Goal: Information Seeking & Learning: Learn about a topic

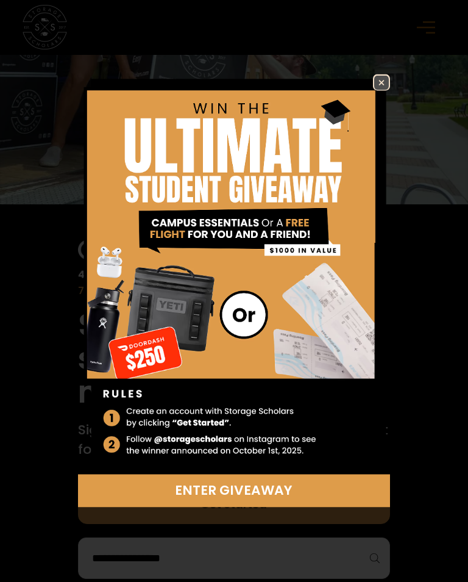
scroll to position [195, 0]
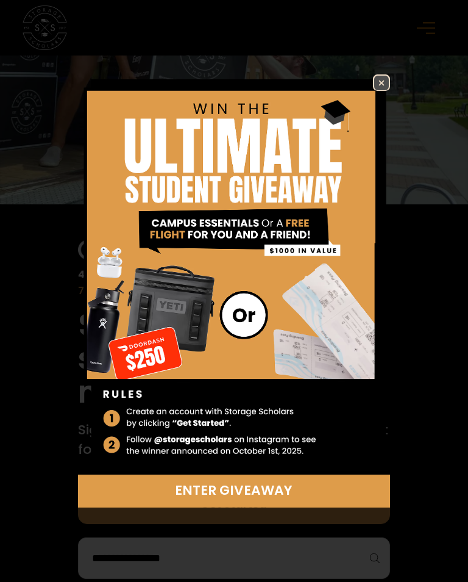
click at [386, 90] on img at bounding box center [382, 83] width 15 height 15
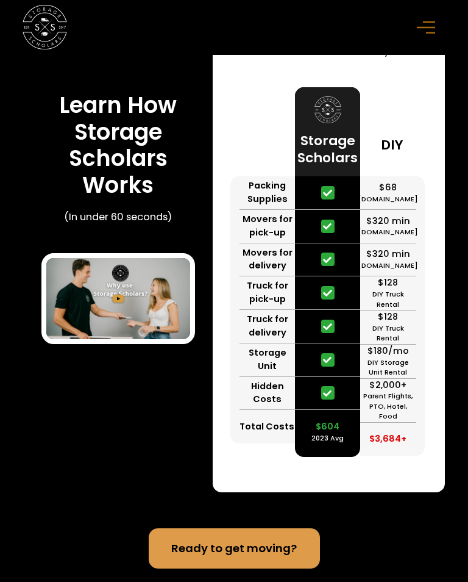
scroll to position [3120, 0]
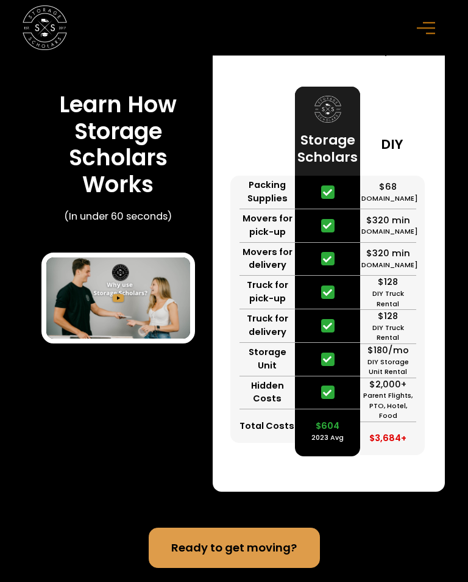
click at [124, 298] on img "open lightbox" at bounding box center [118, 297] width 144 height 81
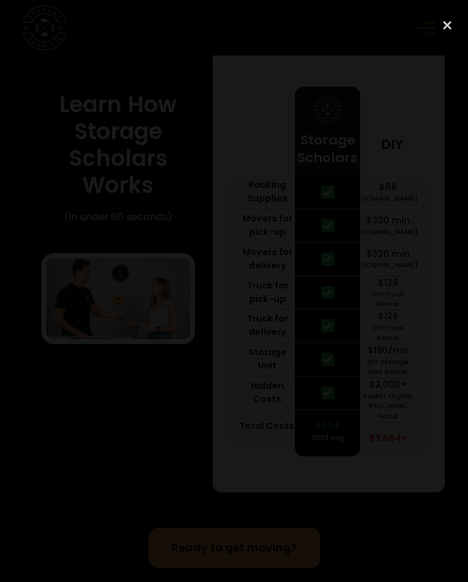
click at [33, 408] on div "previous image" at bounding box center [20, 291] width 41 height 559
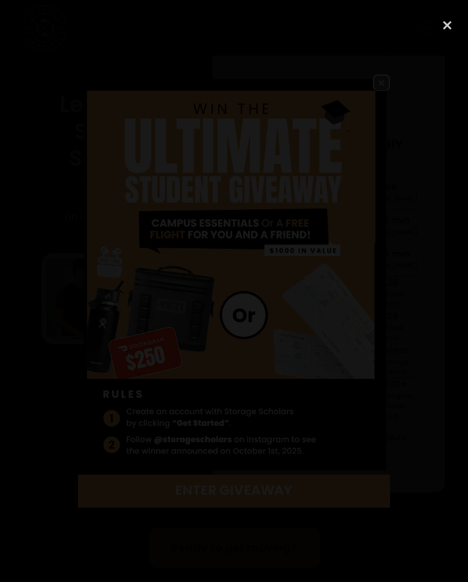
click at [37, 403] on div "previous image" at bounding box center [20, 291] width 41 height 559
click at [38, 407] on div "previous image" at bounding box center [20, 291] width 41 height 559
click at [37, 404] on div "previous image" at bounding box center [20, 291] width 41 height 559
click at [39, 404] on div "previous image" at bounding box center [20, 291] width 41 height 559
click at [38, 409] on div "previous image" at bounding box center [20, 291] width 41 height 559
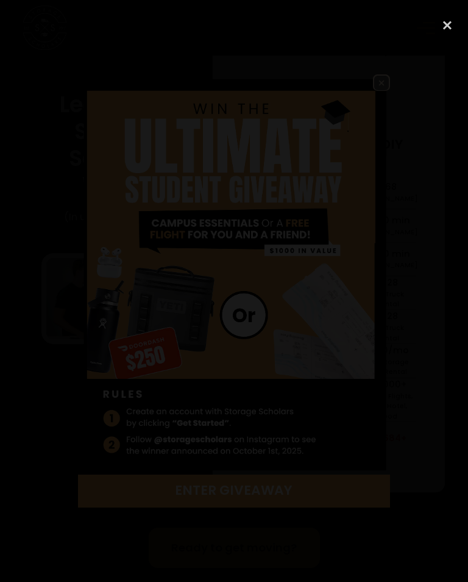
click at [38, 403] on div "previous image" at bounding box center [20, 291] width 41 height 559
click at [448, 25] on div "close lightbox" at bounding box center [447, 25] width 41 height 27
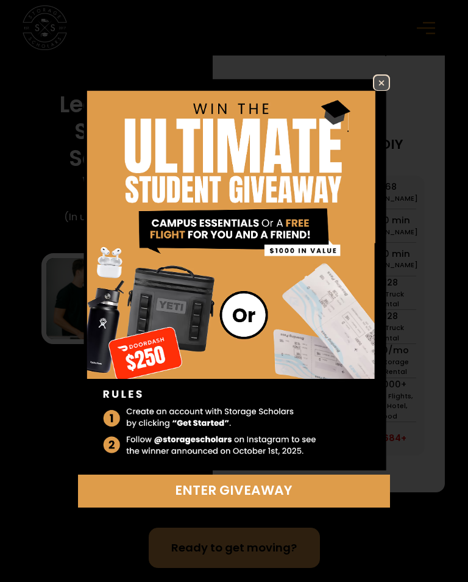
click at [384, 90] on img at bounding box center [382, 83] width 15 height 15
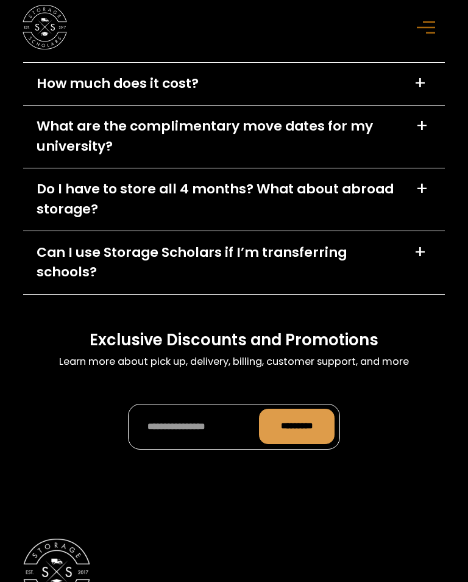
scroll to position [4944, 0]
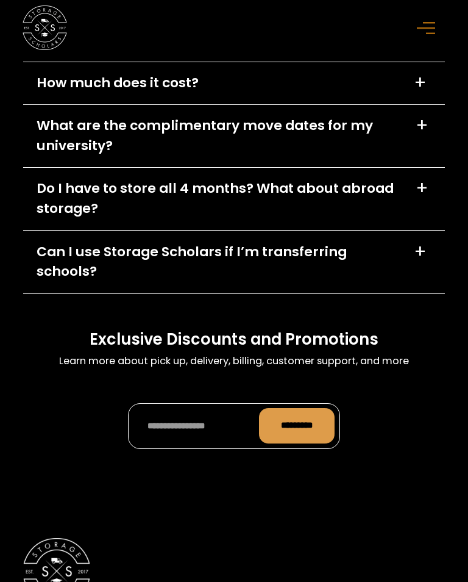
click at [420, 88] on div "+" at bounding box center [420, 82] width 13 height 18
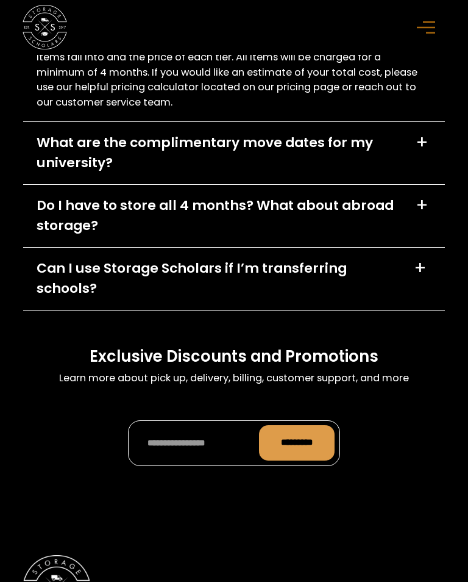
scroll to position [5099, 0]
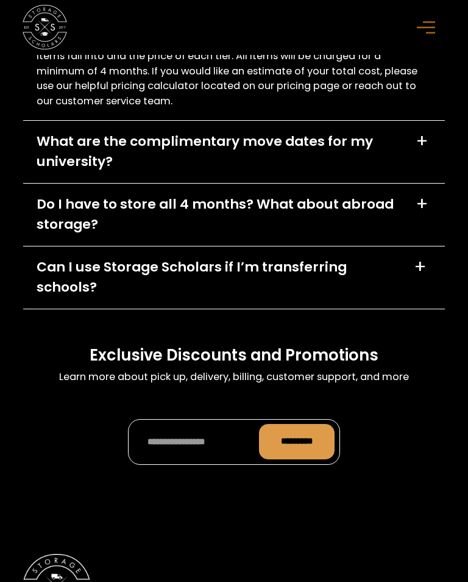
click at [425, 142] on div "+" at bounding box center [422, 141] width 13 height 18
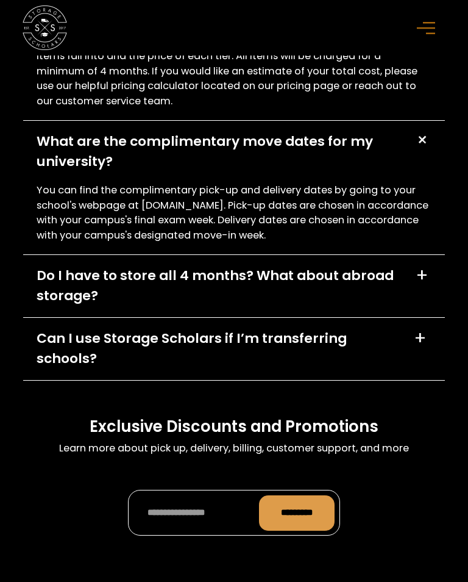
click at [417, 271] on div "+" at bounding box center [422, 275] width 13 height 18
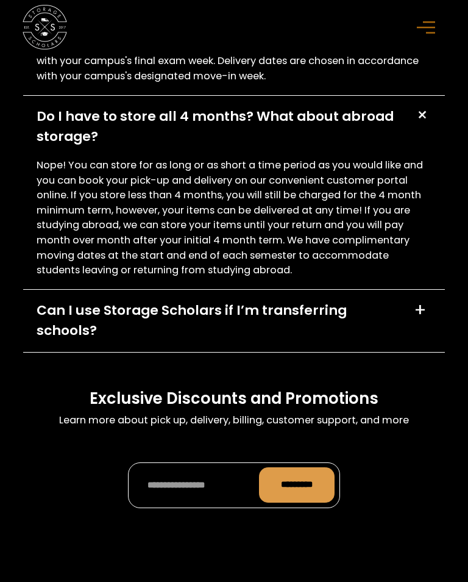
scroll to position [5260, 0]
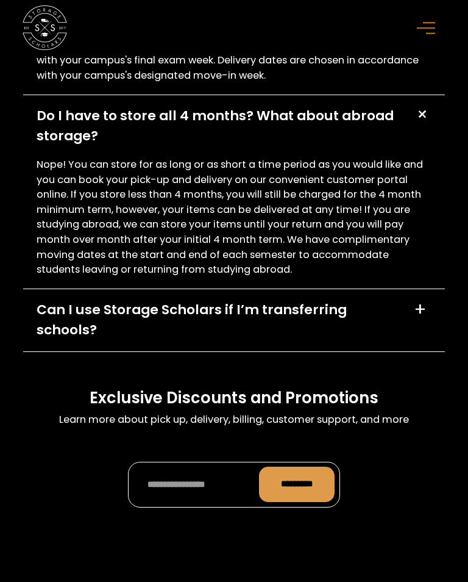
click at [421, 306] on div "+" at bounding box center [420, 309] width 13 height 18
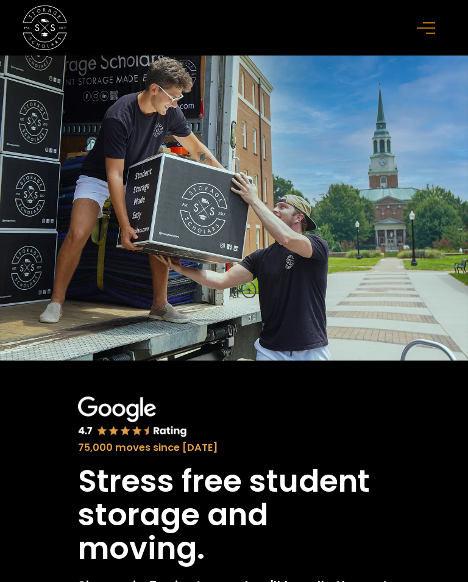
scroll to position [0, 0]
